Goal: Communication & Community: Ask a question

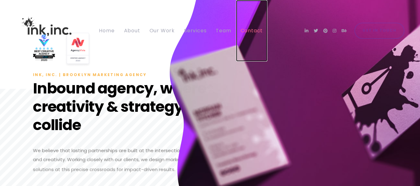
click at [248, 31] on span "Contact" at bounding box center [252, 30] width 22 height 7
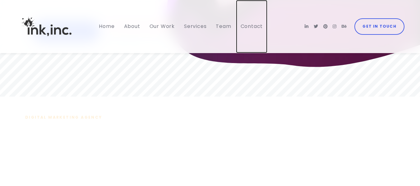
scroll to position [187, 0]
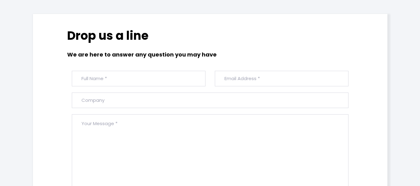
scroll to position [187, 0]
click at [124, 72] on input "text" at bounding box center [139, 79] width 134 height 16
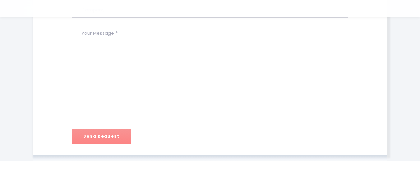
scroll to position [280, 0]
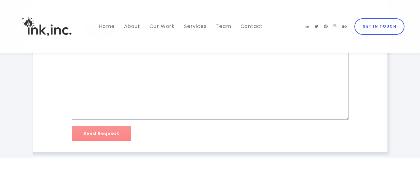
click at [201, 93] on textarea at bounding box center [210, 70] width 277 height 99
paste textarea "Hello, I am a blogger and provide guest posting service on high-quality blogs a…"
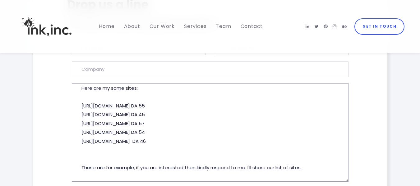
scroll to position [0, 0]
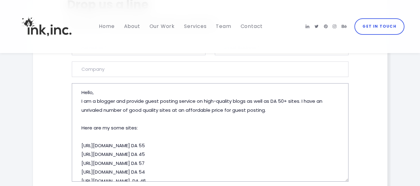
type textarea "Hello, I am a blogger and provide guest posting service on high-quality blogs a…"
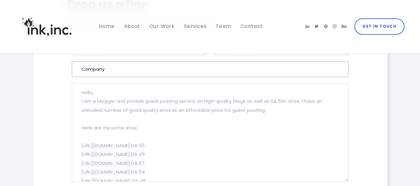
click at [101, 71] on input "text" at bounding box center [210, 70] width 277 height 16
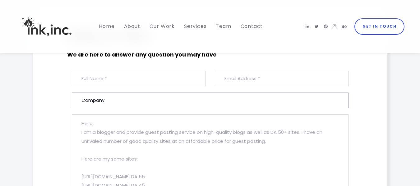
scroll to position [124, 0]
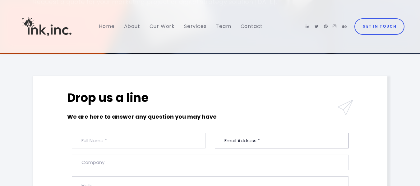
click at [271, 146] on input "email" at bounding box center [282, 141] width 134 height 16
paste input "[EMAIL_ADDRESS][DOMAIN_NAME]"
type input "[EMAIL_ADDRESS][DOMAIN_NAME]"
drag, startPoint x: 178, startPoint y: 143, endPoint x: 181, endPoint y: 133, distance: 10.5
click at [178, 143] on input "text" at bounding box center [139, 141] width 134 height 16
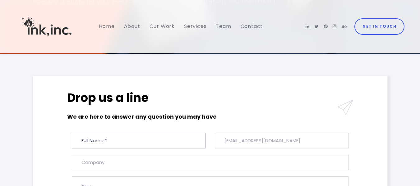
paste input "[PERSON_NAME]"
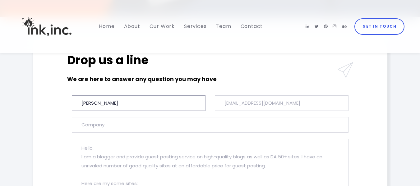
scroll to position [187, 0]
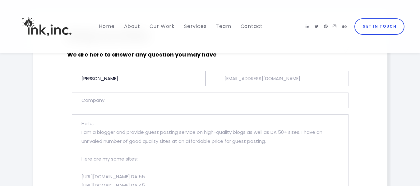
type input "[PERSON_NAME]"
drag, startPoint x: 169, startPoint y: 101, endPoint x: 180, endPoint y: 91, distance: 15.0
click at [169, 101] on input "text" at bounding box center [210, 101] width 277 height 16
paste input "Quality Link Builders"
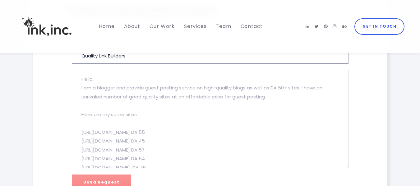
scroll to position [249, 0]
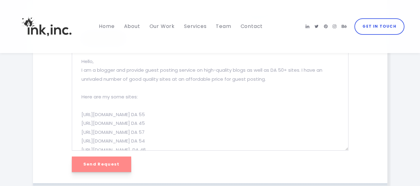
type input "Quality Link Builders"
click at [117, 162] on input "Send Request" at bounding box center [101, 165] width 59 height 16
click at [117, 163] on input "Send Request" at bounding box center [101, 165] width 59 height 16
